Goal: Task Accomplishment & Management: Use online tool/utility

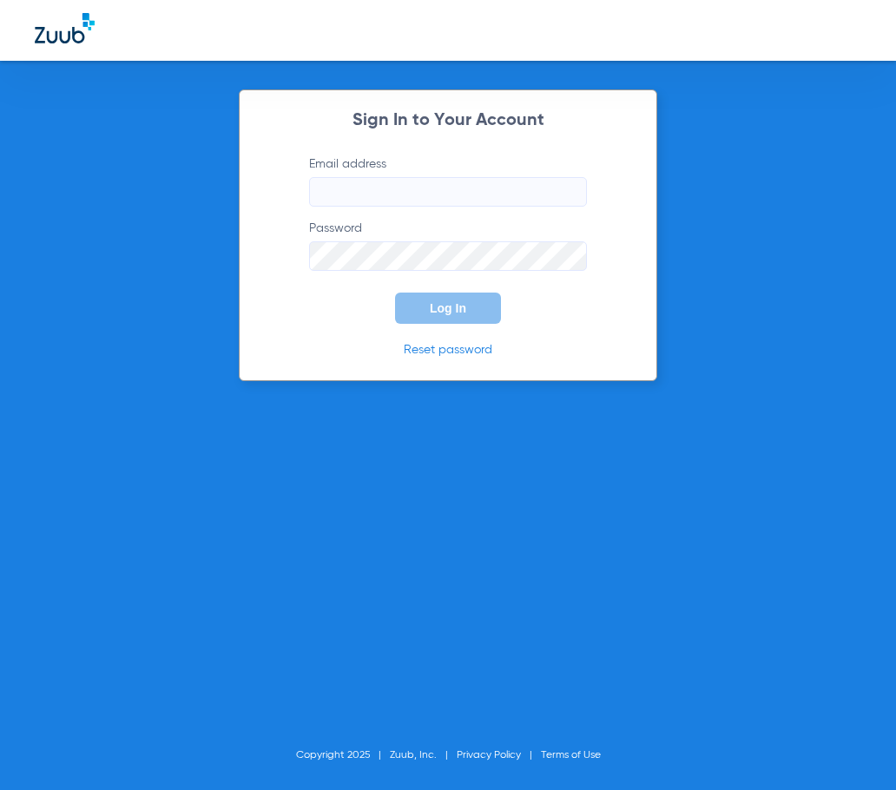
type input "[EMAIL_ADDRESS][DOMAIN_NAME]"
click at [433, 298] on button "Log In" at bounding box center [448, 307] width 106 height 31
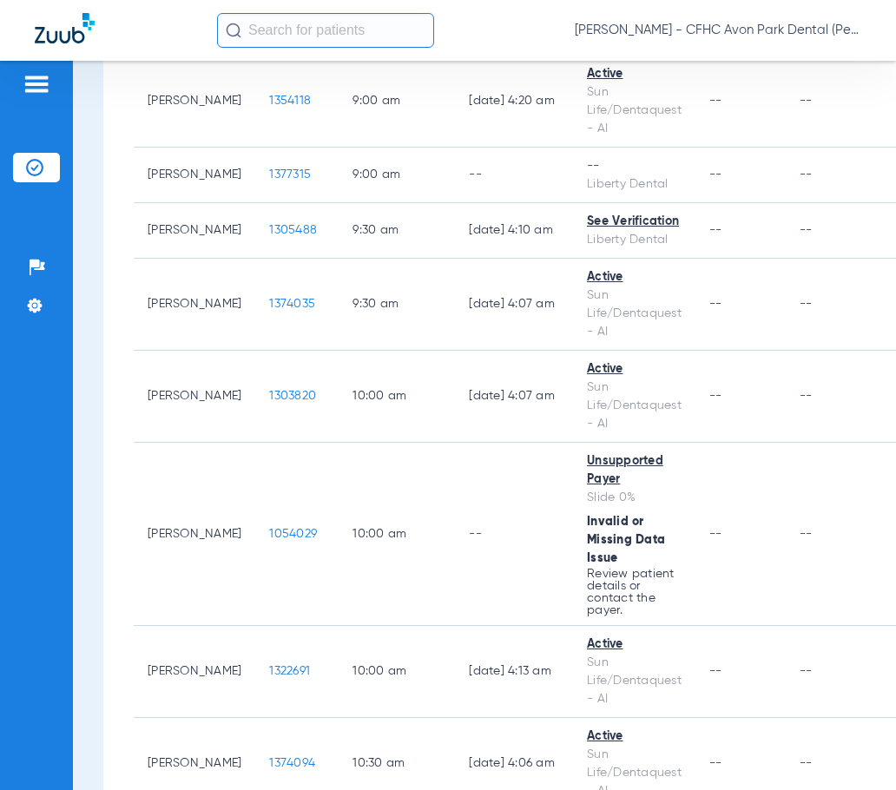
scroll to position [921, 0]
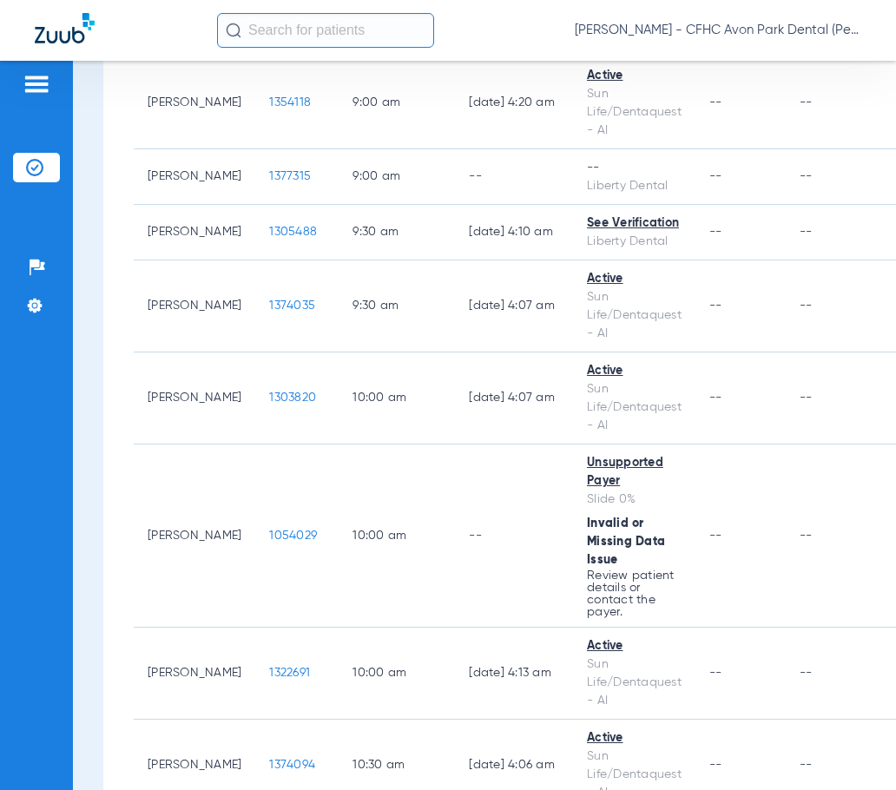
click at [273, 41] on input "text" at bounding box center [325, 30] width 217 height 35
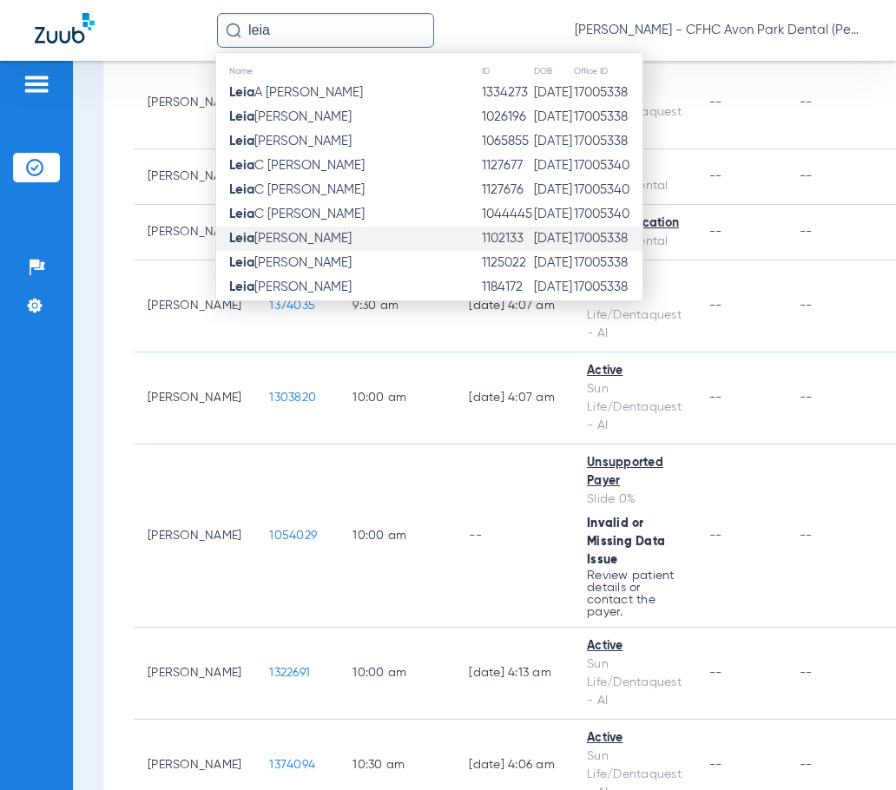
type input "leia"
click at [298, 240] on td "[PERSON_NAME]" at bounding box center [348, 239] width 265 height 24
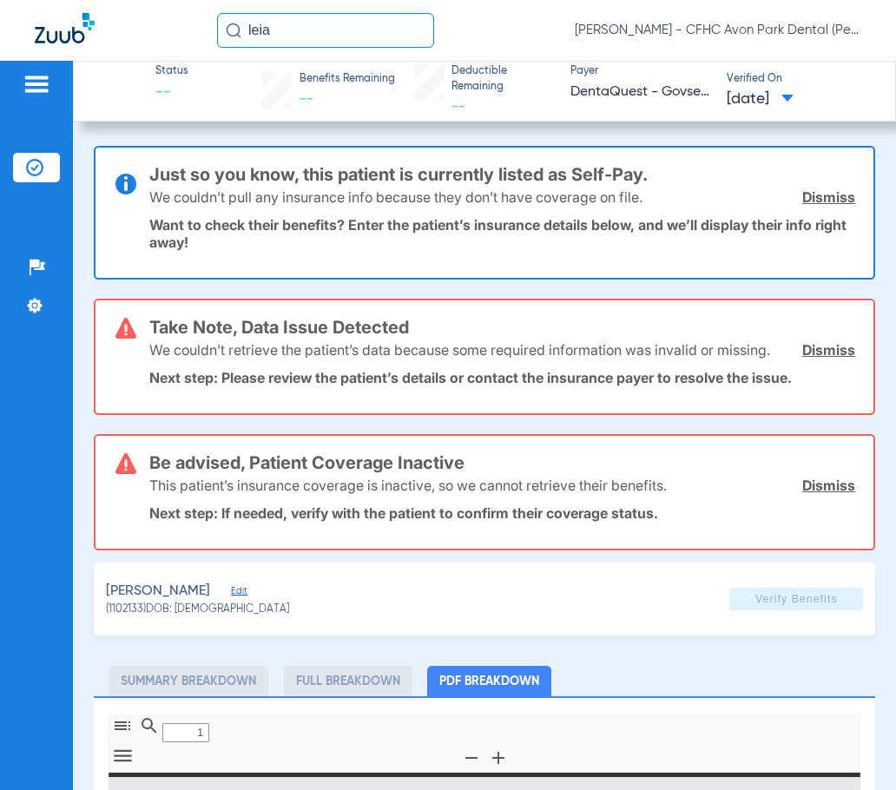
type input "0"
select select "page-width"
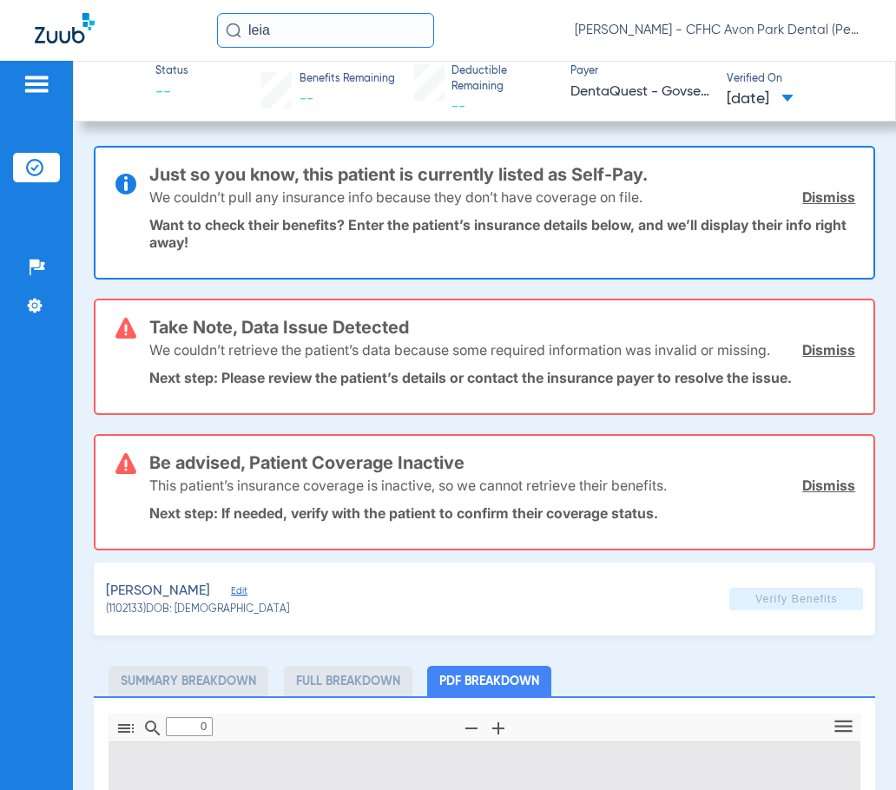
type input "1"
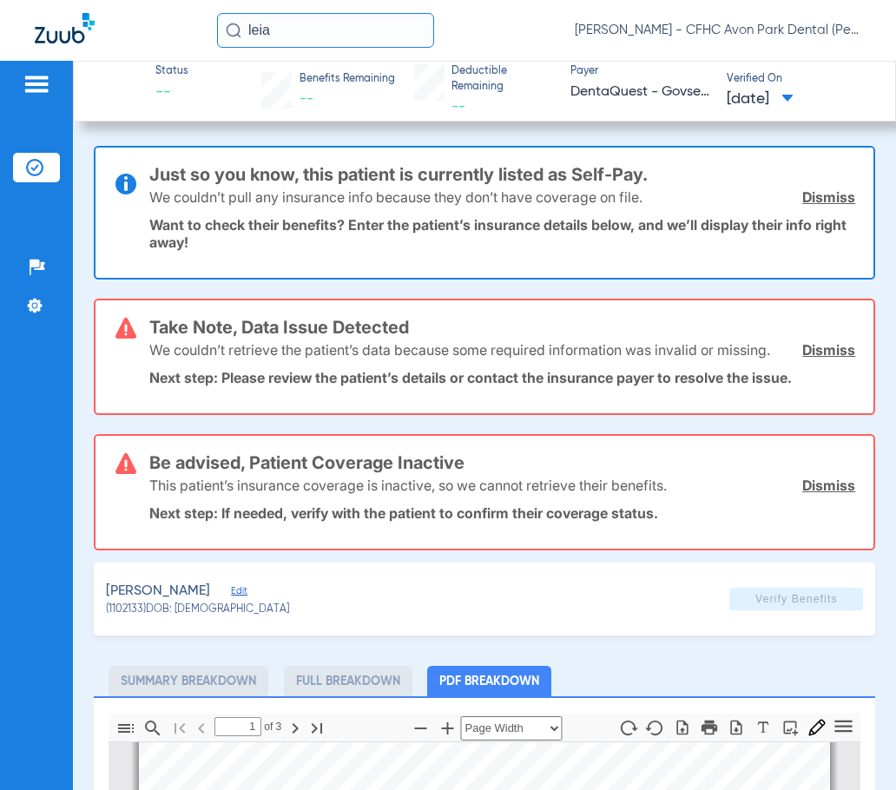
click at [812, 196] on link "Dismiss" at bounding box center [828, 196] width 53 height 17
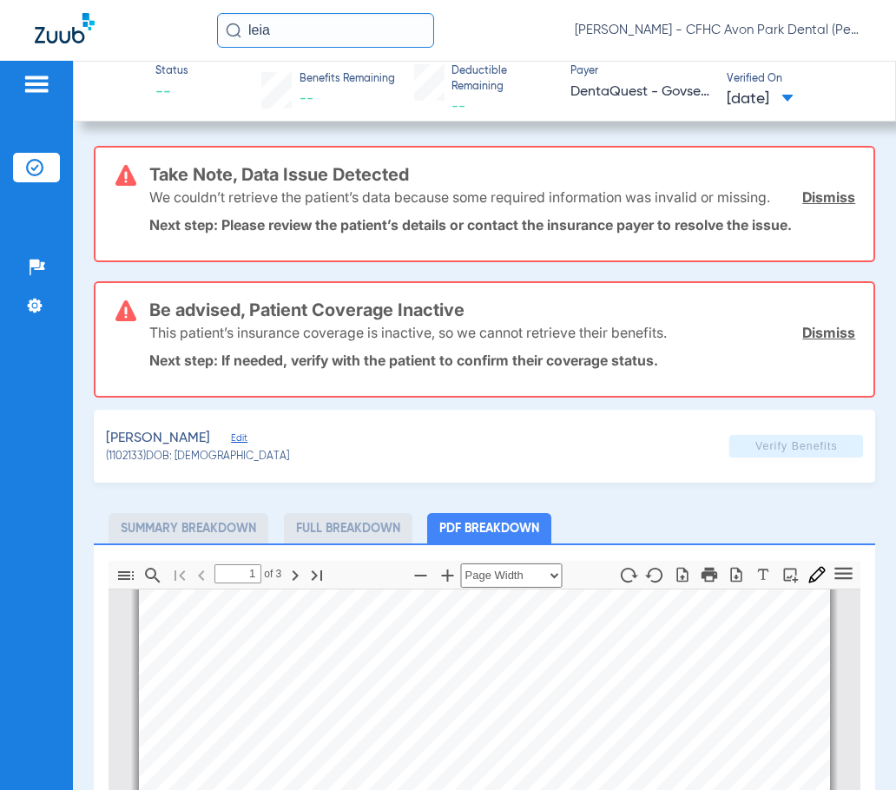
click at [806, 190] on link "Dismiss" at bounding box center [828, 196] width 53 height 17
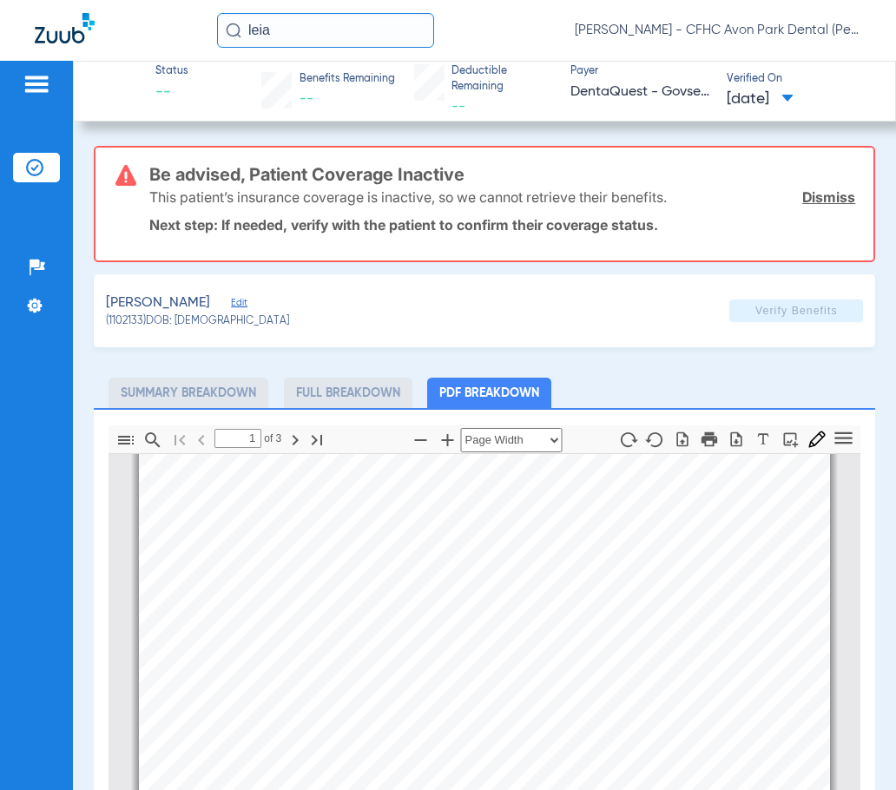
click at [819, 198] on link "Dismiss" at bounding box center [828, 196] width 53 height 17
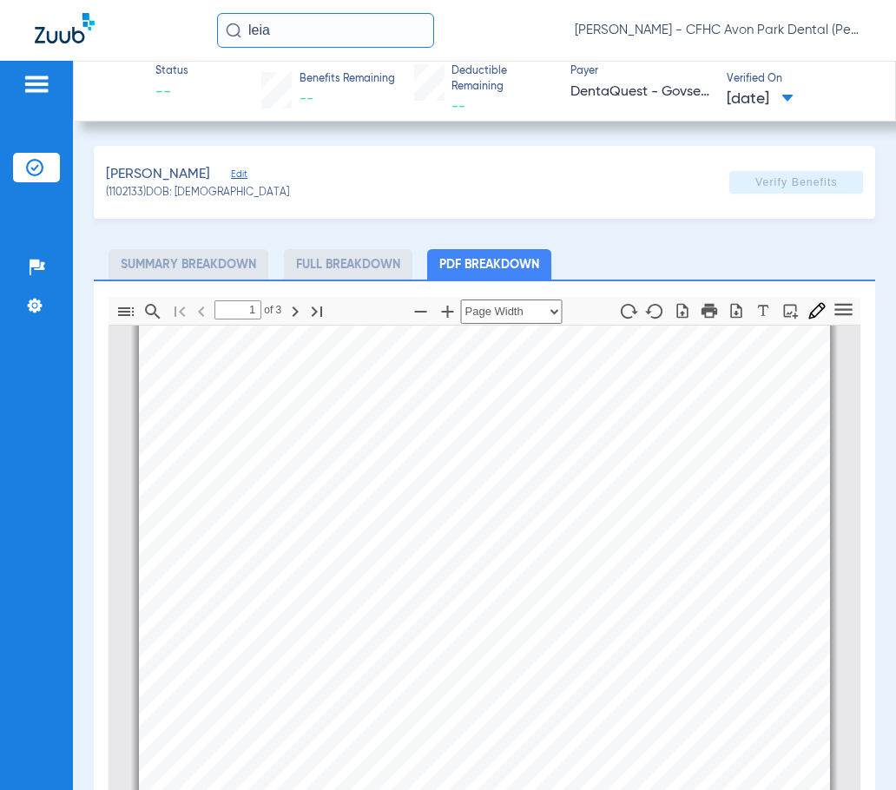
click at [231, 171] on span "Edit" at bounding box center [239, 176] width 16 height 16
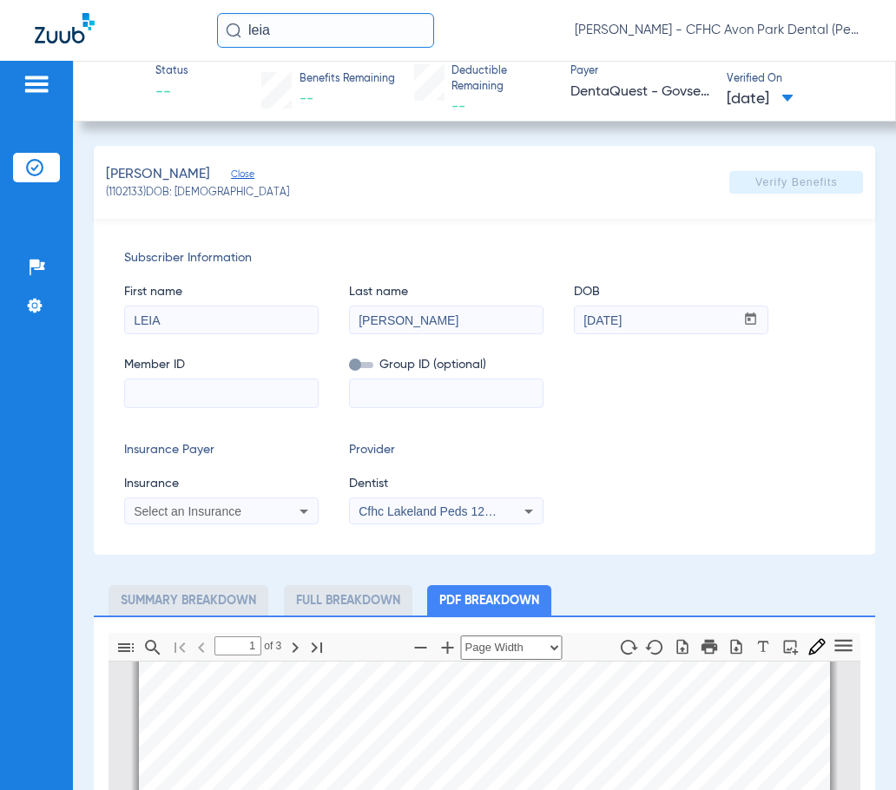
click at [779, 171] on app-verify-button "Verify Benefits" at bounding box center [796, 182] width 134 height 23
click at [762, 189] on app-verify-button "Verify Benefits" at bounding box center [796, 182] width 134 height 23
click at [280, 515] on div "Select an Insurance" at bounding box center [221, 511] width 193 height 21
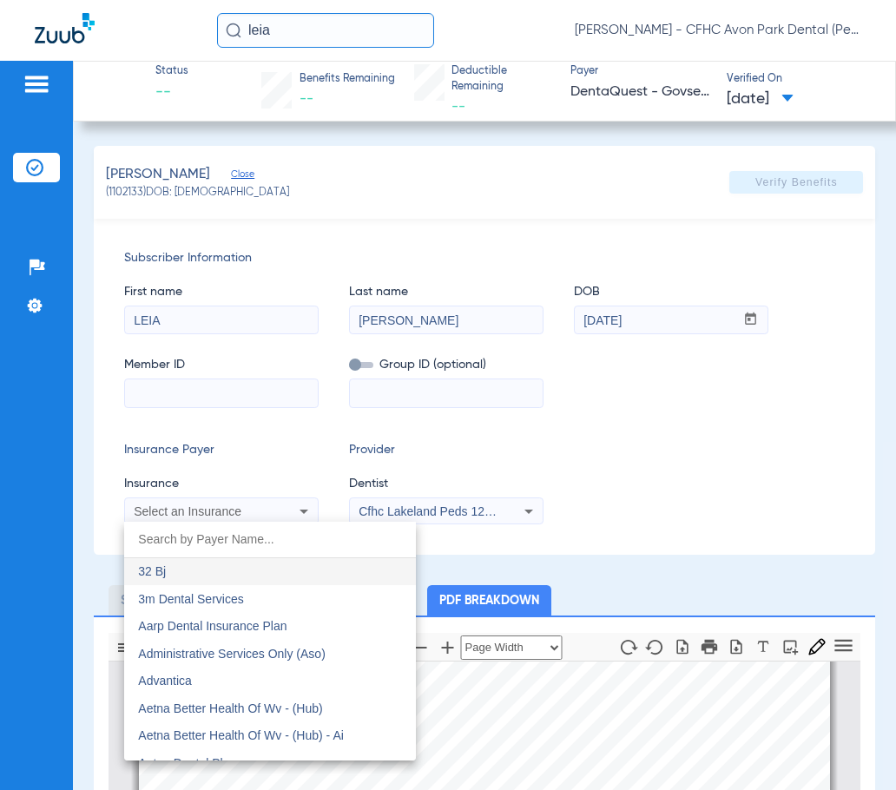
click at [213, 387] on div at bounding box center [448, 395] width 896 height 790
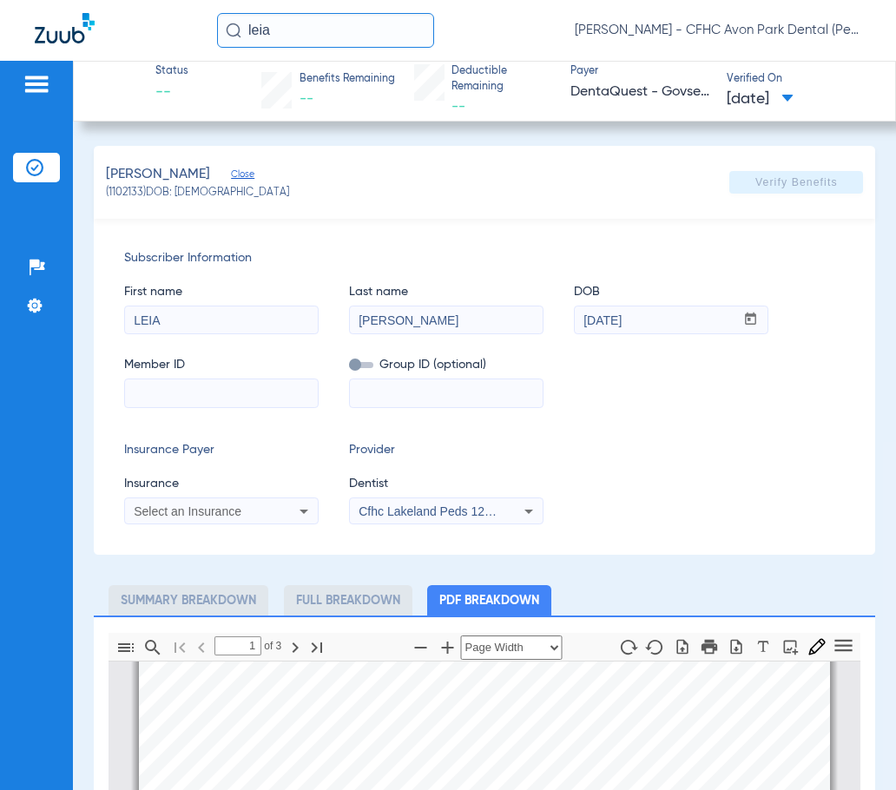
click at [217, 384] on input at bounding box center [221, 393] width 193 height 28
paste input "944481854"
type input "944481854"
click at [402, 401] on input at bounding box center [446, 393] width 193 height 28
click at [232, 512] on span "Select an Insurance" at bounding box center [188, 511] width 108 height 14
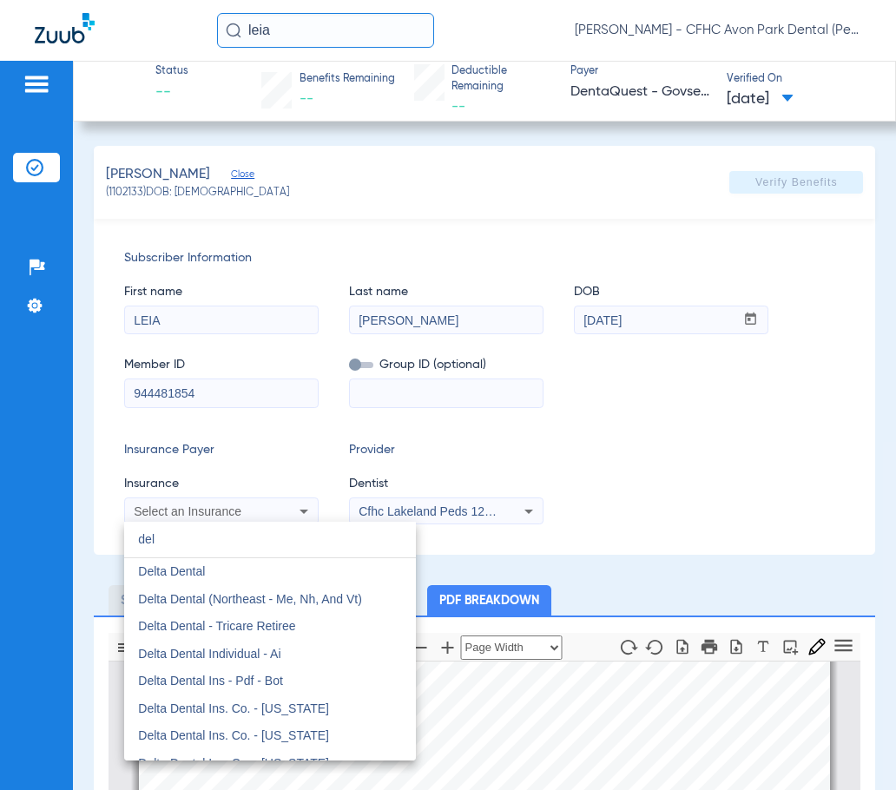
type input "del"
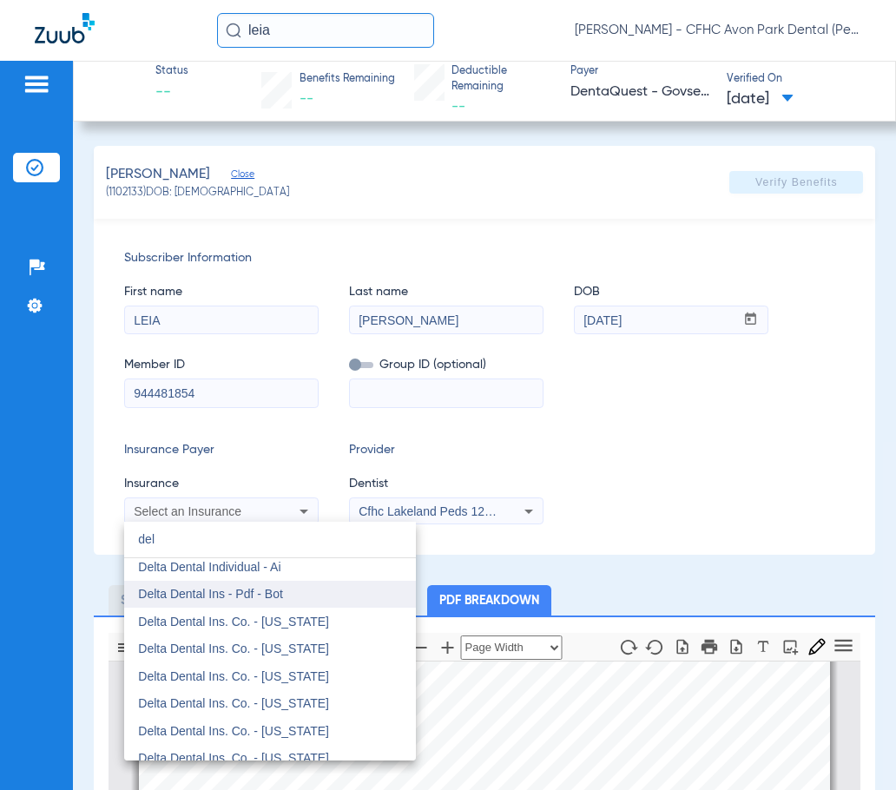
click at [264, 592] on span "Delta Dental Ins - Pdf - Bot" at bounding box center [210, 594] width 145 height 14
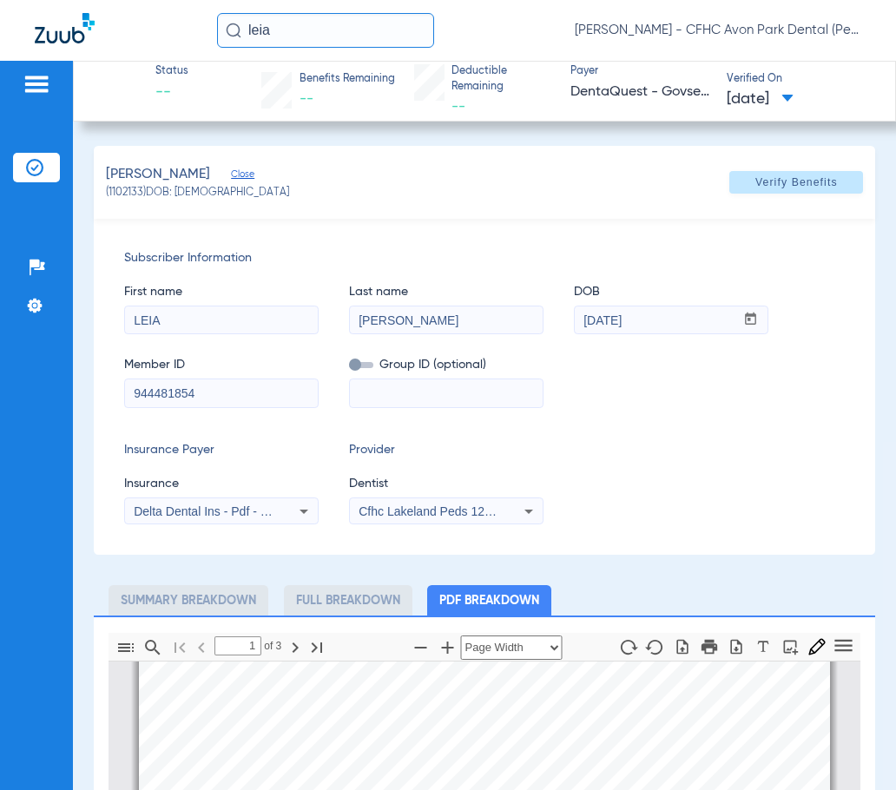
click at [438, 502] on div "Cfhc Lakeland Peds 1205336690" at bounding box center [446, 511] width 193 height 21
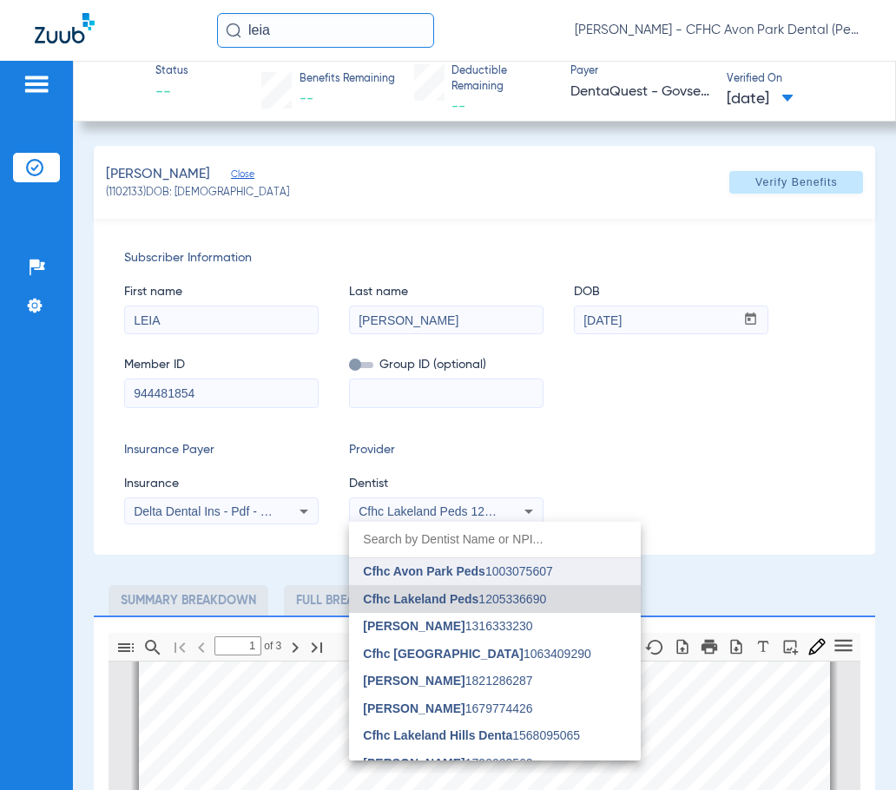
click at [468, 568] on span "Cfhc Avon Park Peds" at bounding box center [424, 571] width 122 height 14
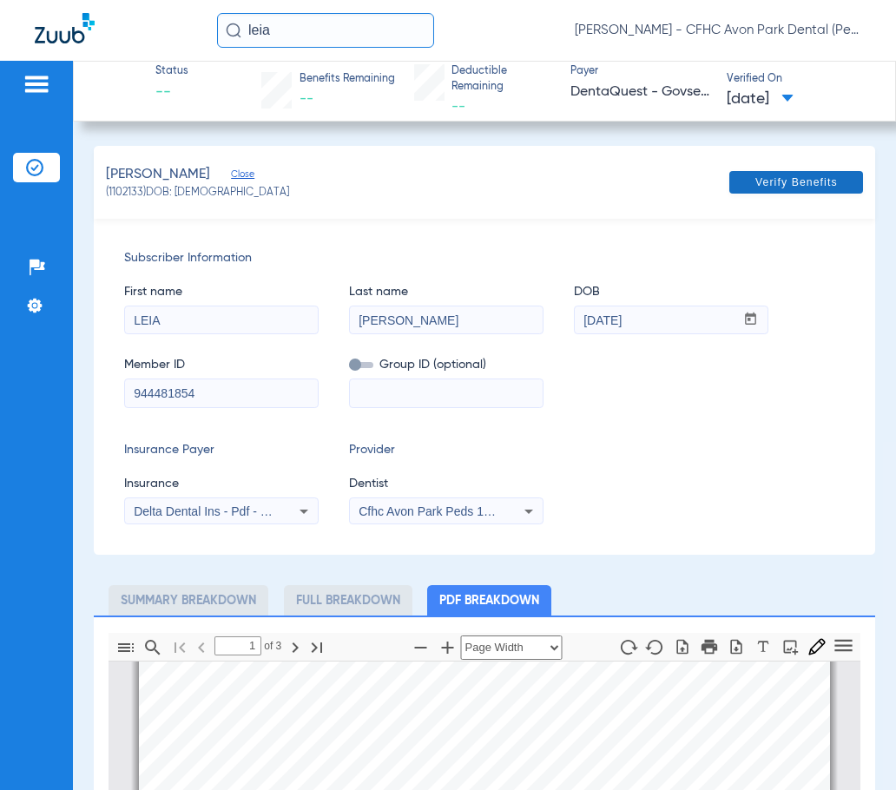
click at [792, 181] on span "Verify Benefits" at bounding box center [796, 182] width 82 height 14
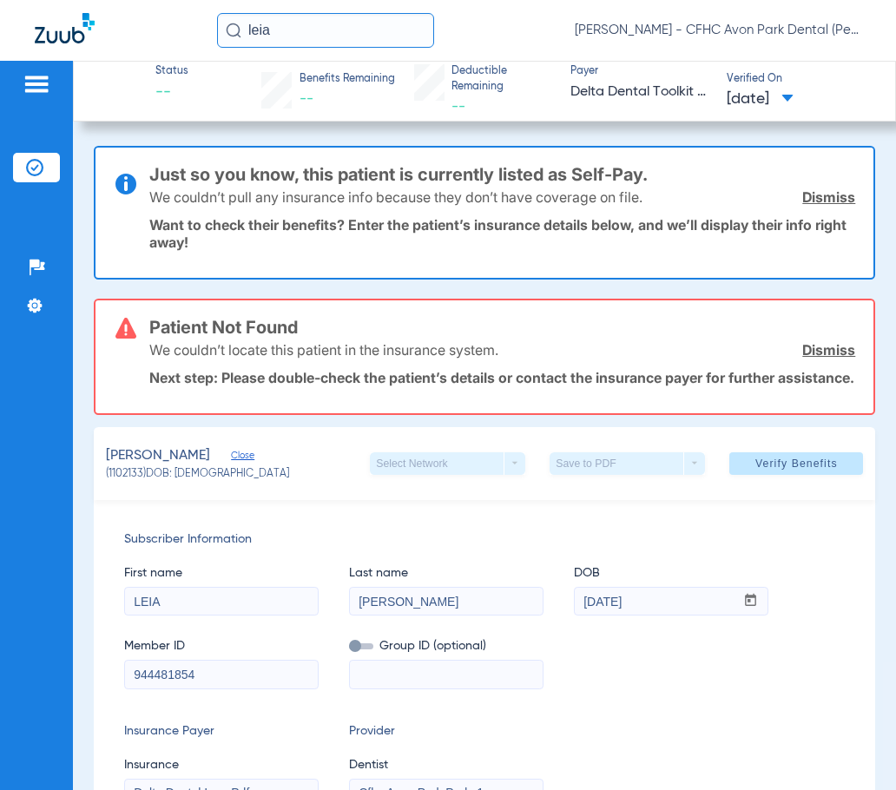
click at [825, 358] on link "Dismiss" at bounding box center [828, 349] width 53 height 17
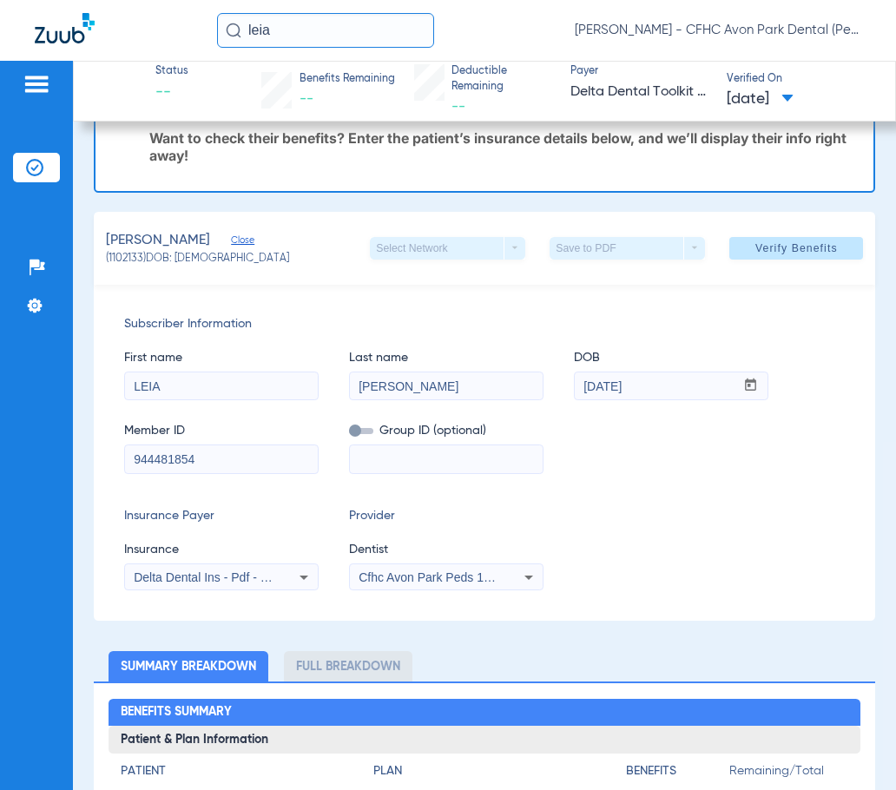
click at [212, 585] on div "Delta Dental Ins - Pdf - Bot" at bounding box center [221, 577] width 193 height 21
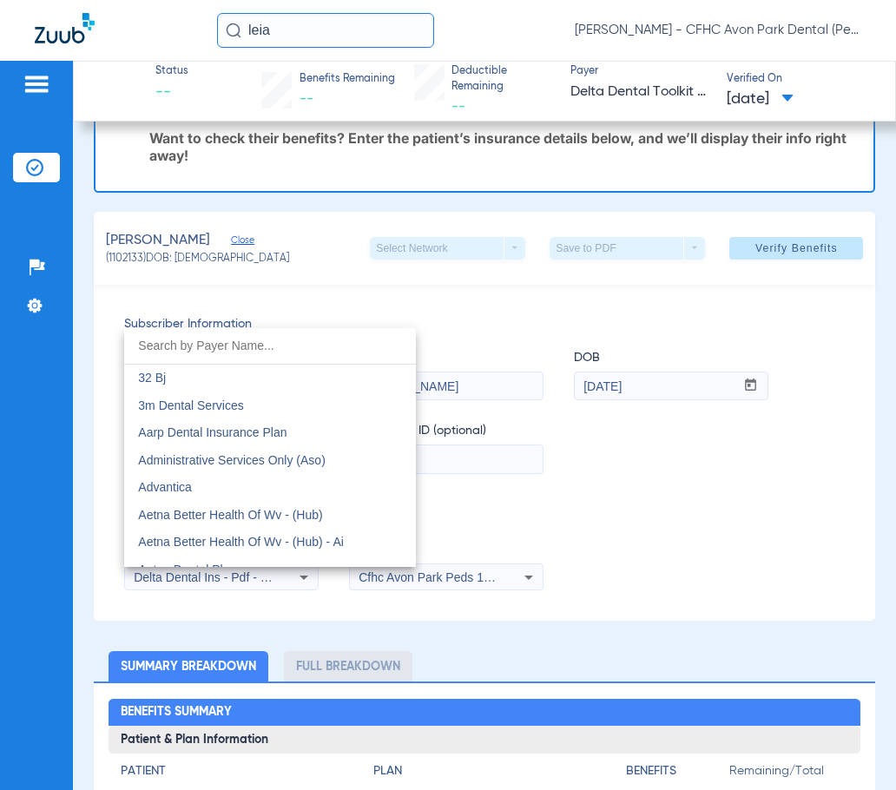
scroll to position [2806, 0]
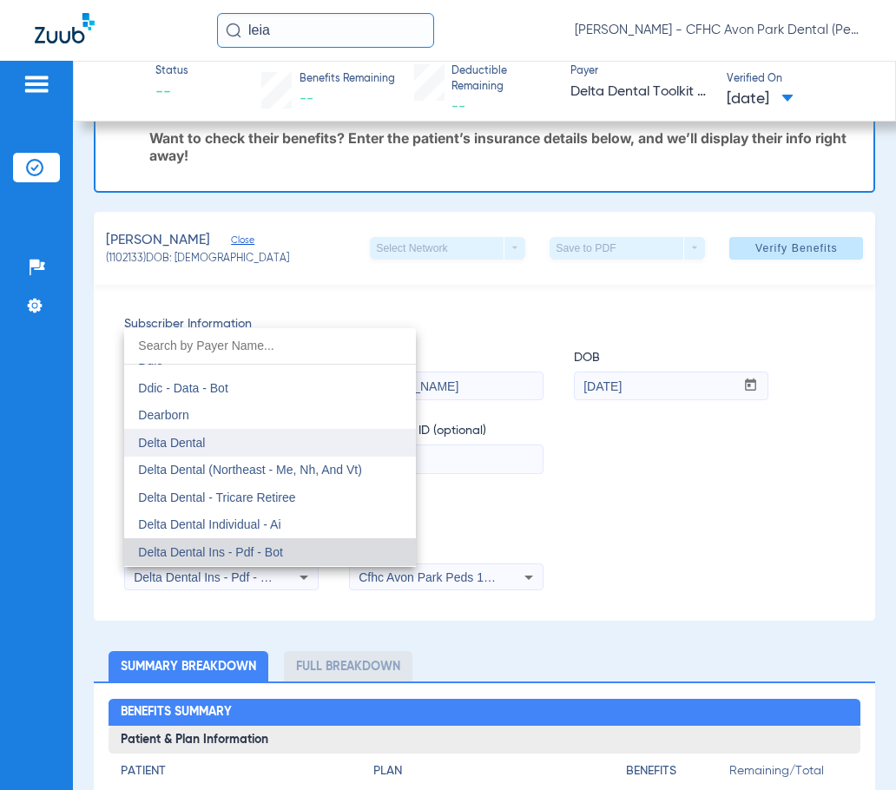
click at [221, 452] on mat-option "Delta Dental" at bounding box center [270, 443] width 292 height 28
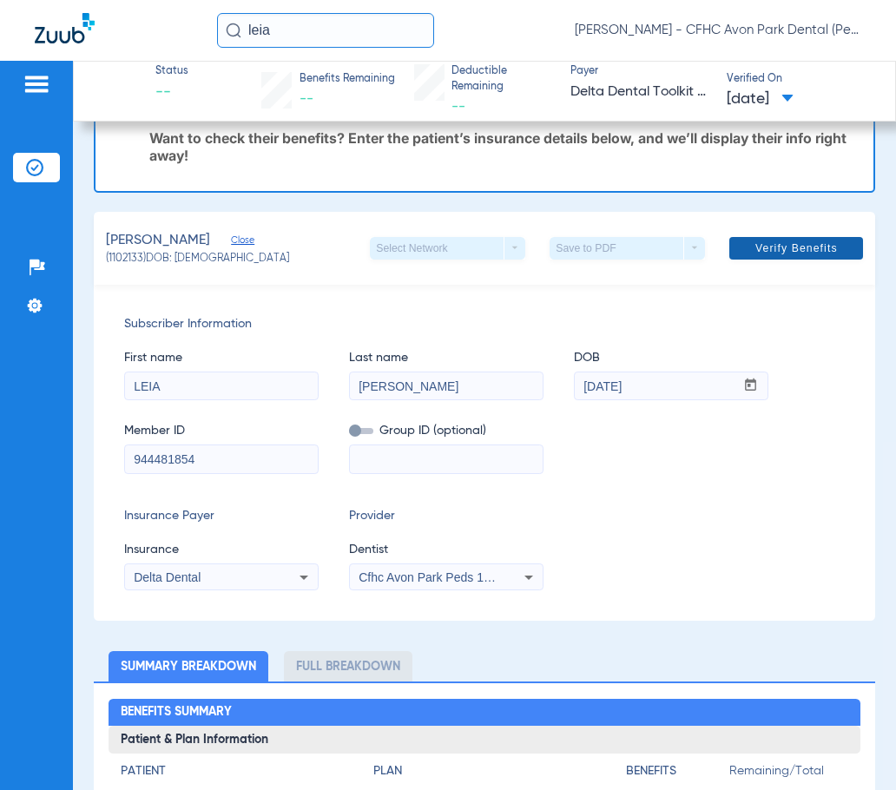
click at [801, 248] on span "Verify Benefits" at bounding box center [796, 248] width 82 height 14
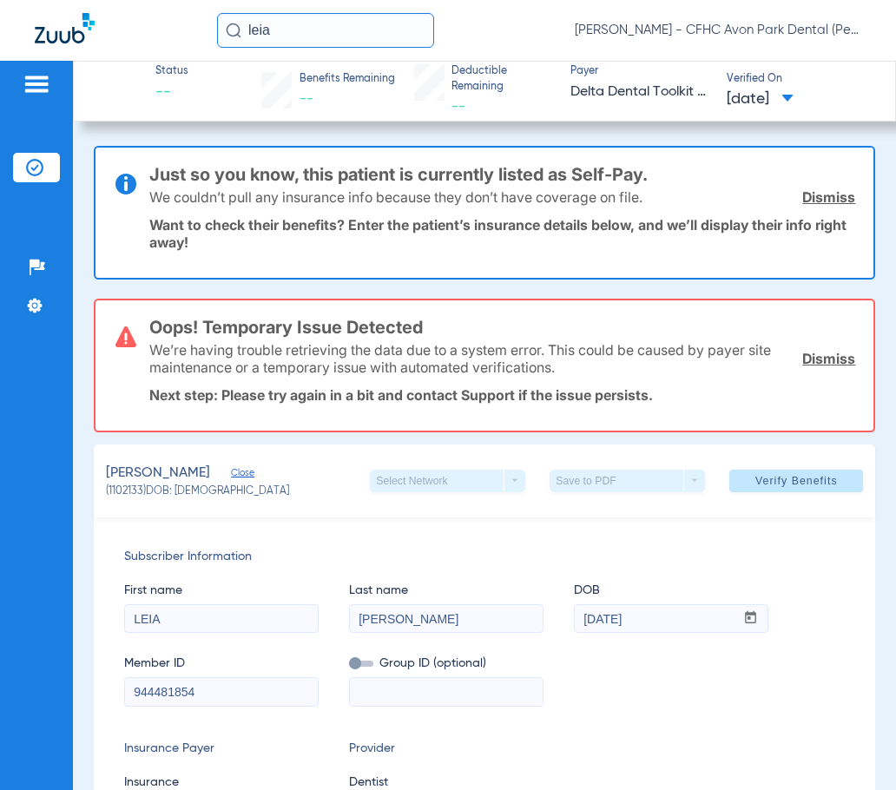
click at [72, 29] on img at bounding box center [65, 28] width 60 height 30
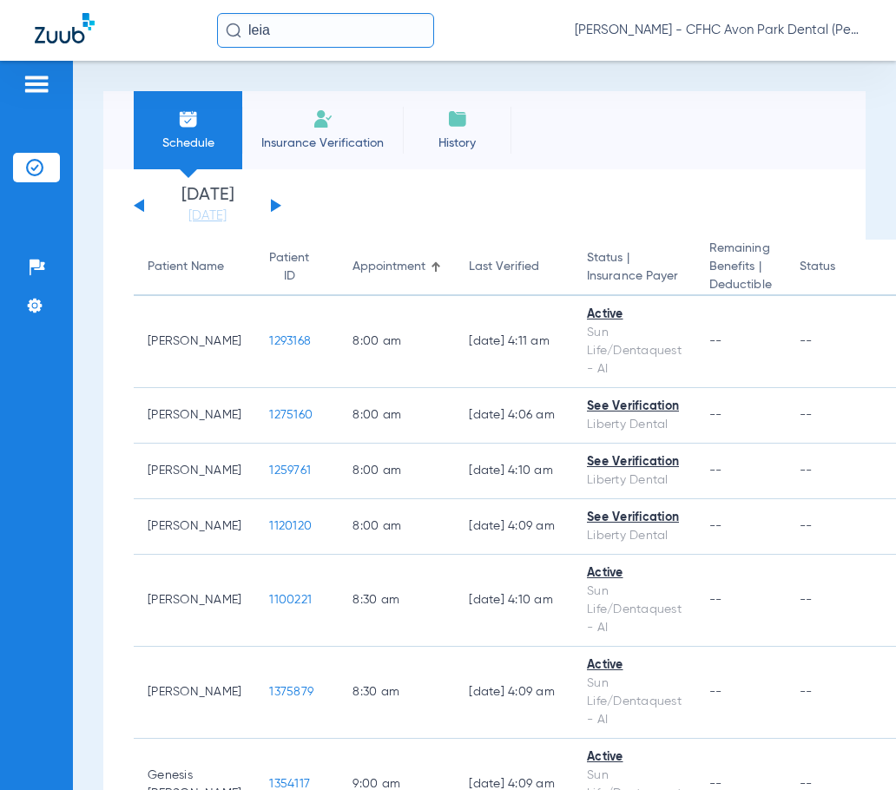
click at [276, 205] on button at bounding box center [276, 205] width 10 height 13
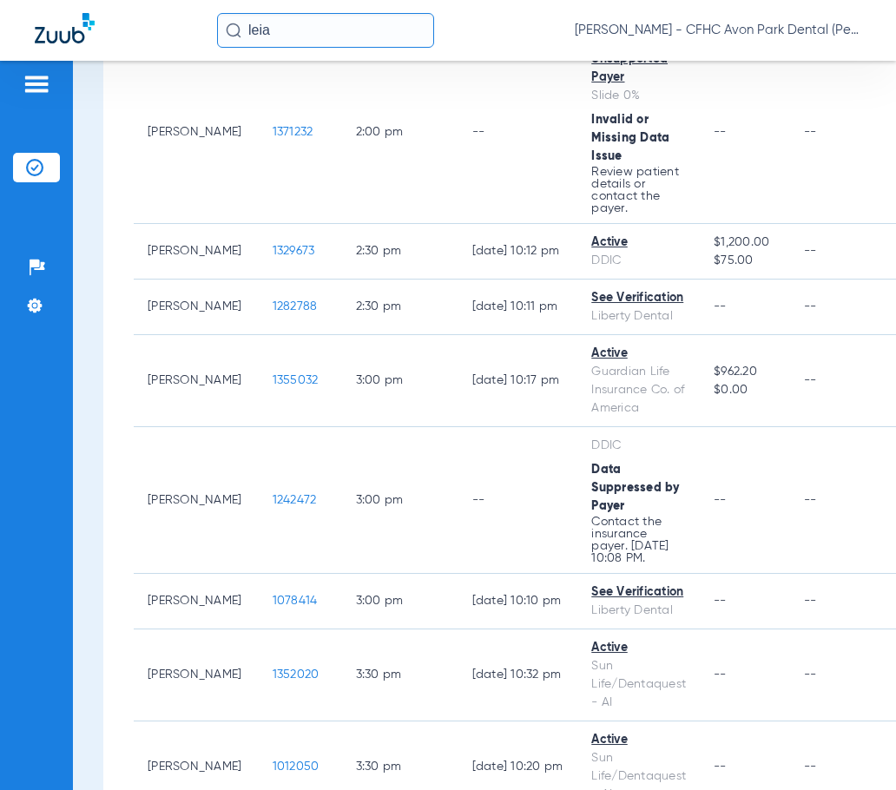
scroll to position [2603, 0]
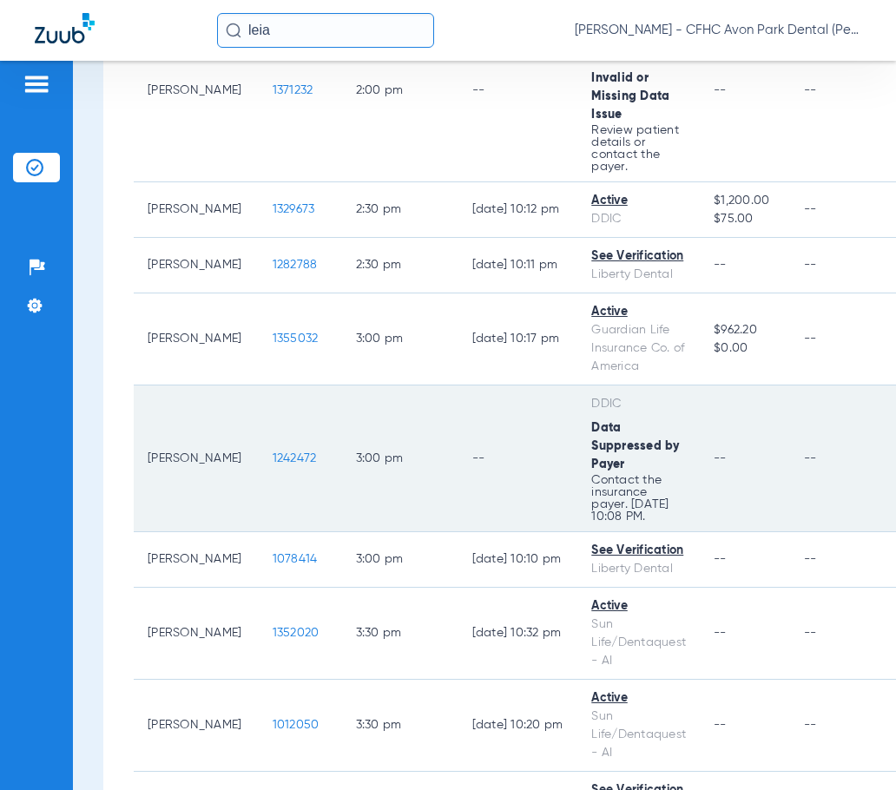
click at [273, 463] on span "1242472" at bounding box center [295, 458] width 44 height 12
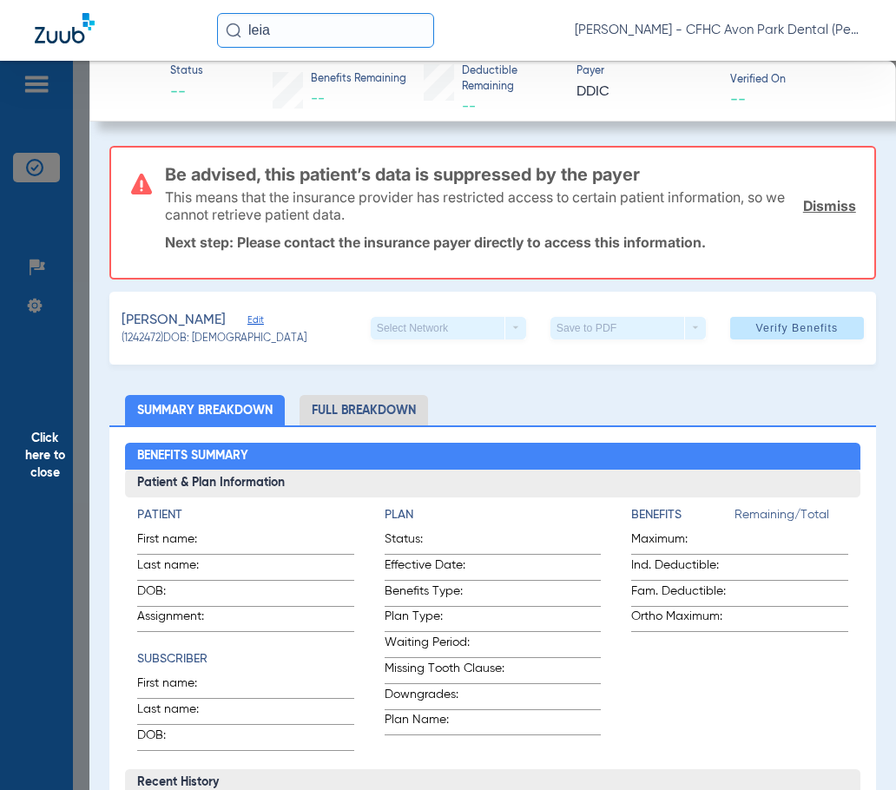
drag, startPoint x: 812, startPoint y: 201, endPoint x: 808, endPoint y: 240, distance: 39.3
click at [812, 201] on link "Dismiss" at bounding box center [829, 205] width 53 height 17
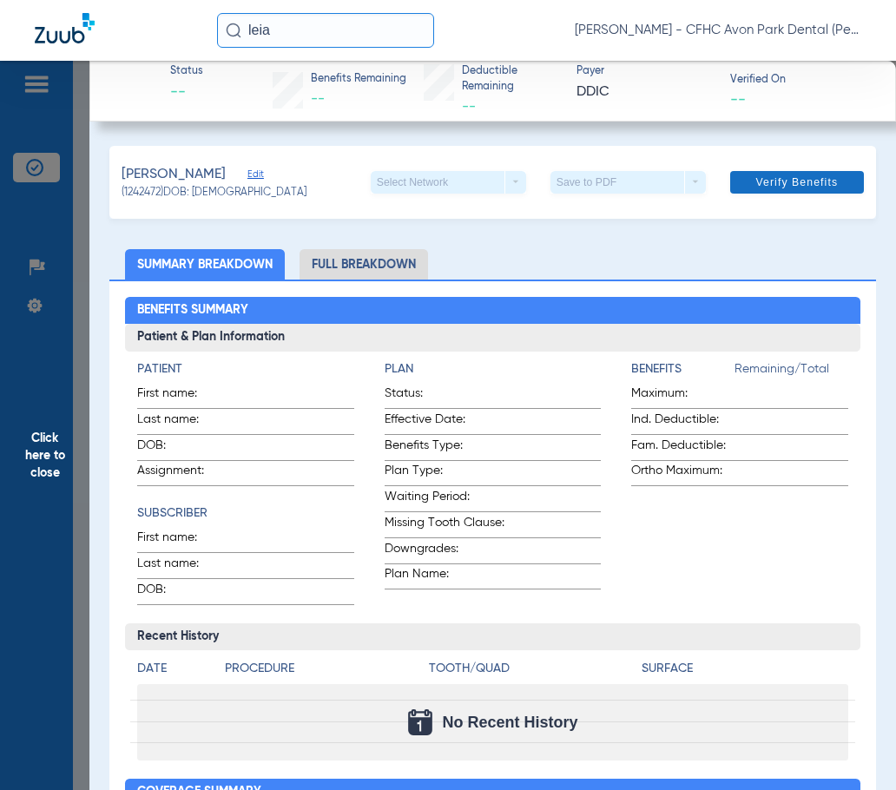
click at [780, 177] on span "Verify Benefits" at bounding box center [796, 182] width 82 height 14
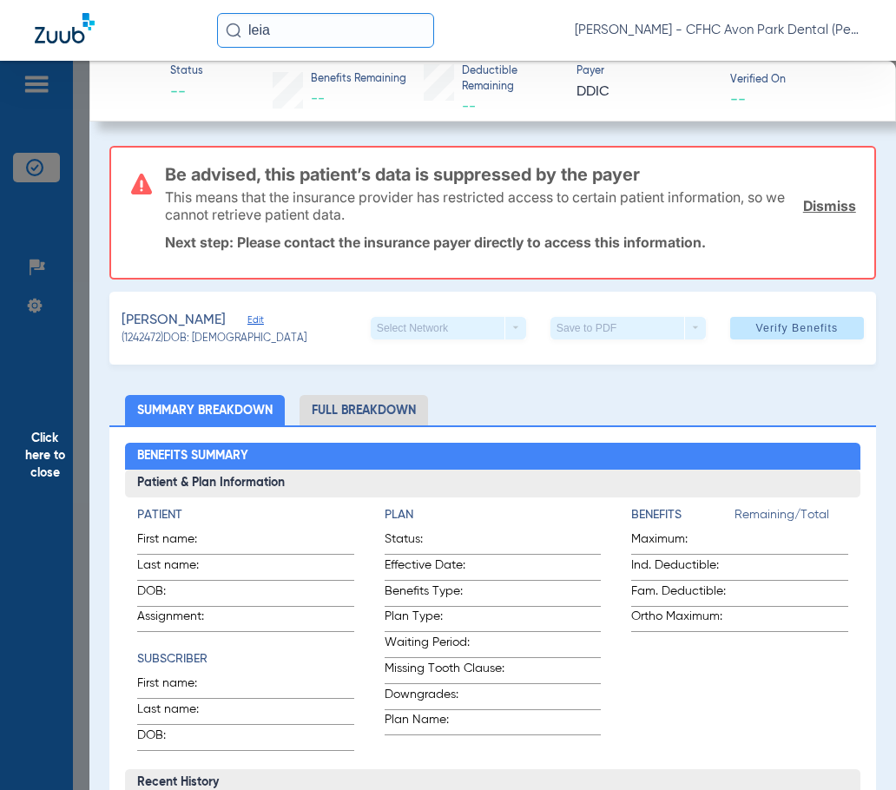
click at [460, 399] on ul "Summary Breakdown Full Breakdown" at bounding box center [491, 410] width 765 height 30
click at [808, 198] on link "Dismiss" at bounding box center [829, 205] width 53 height 17
